Goal: Browse casually

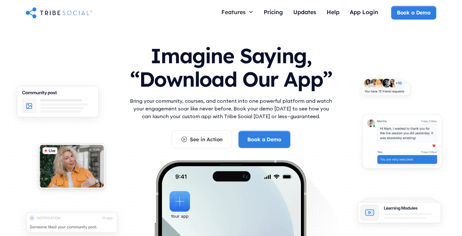
click at [314, 73] on h1 "Imagine Saying, “Download Our App”" at bounding box center [230, 66] width 205 height 57
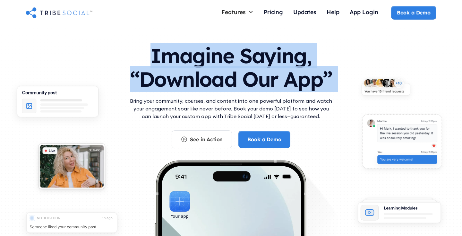
click at [318, 85] on h1 "Imagine Saying, “Download Our App”" at bounding box center [230, 66] width 205 height 57
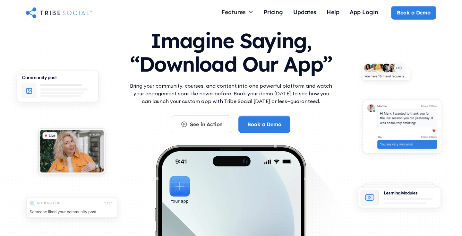
scroll to position [16, 0]
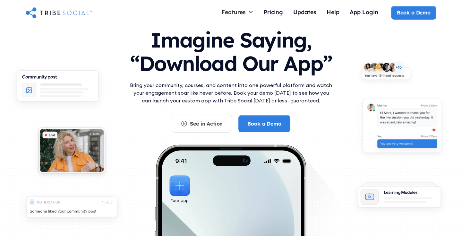
click at [318, 85] on p "Bring your community, courses, and content into one powerful platform and watch…" at bounding box center [230, 92] width 205 height 23
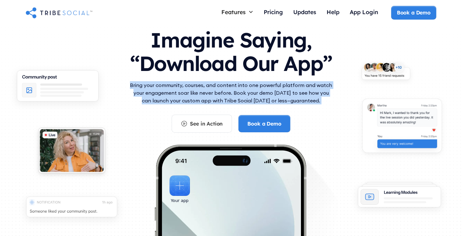
click at [318, 85] on p "Bring your community, courses, and content into one powerful platform and watch…" at bounding box center [230, 92] width 205 height 23
click at [319, 92] on p "Bring your community, courses, and content into one powerful platform and watch…" at bounding box center [230, 92] width 205 height 23
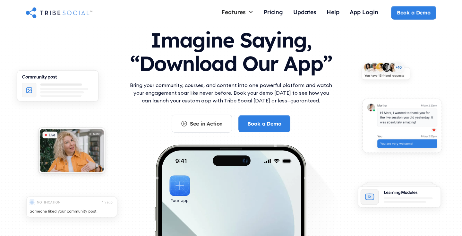
click at [319, 92] on p "Bring your community, courses, and content into one powerful platform and watch…" at bounding box center [230, 92] width 205 height 23
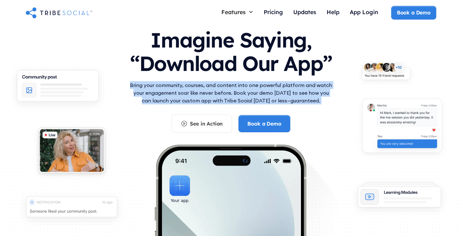
click at [260, 89] on p "Bring your community, courses, and content into one powerful platform and watch…" at bounding box center [230, 92] width 205 height 23
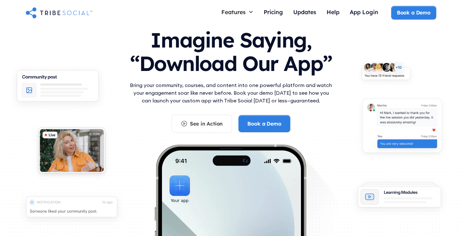
click at [260, 89] on p "Bring your community, courses, and content into one powerful platform and watch…" at bounding box center [230, 92] width 205 height 23
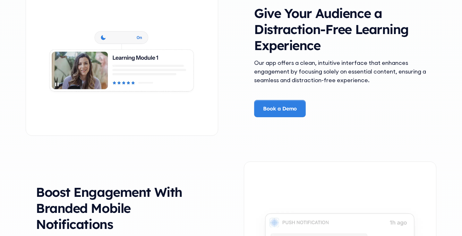
scroll to position [1151, 0]
